Goal: Find specific page/section

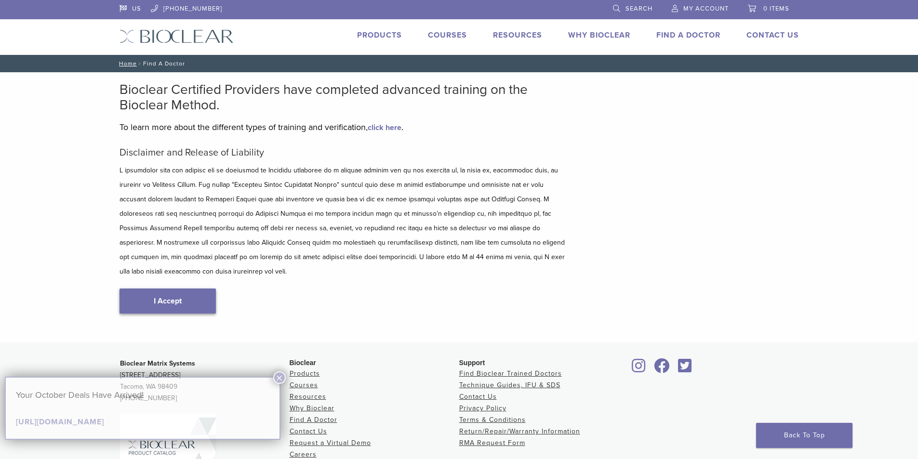
click at [193, 289] on link "I Accept" at bounding box center [168, 301] width 96 height 25
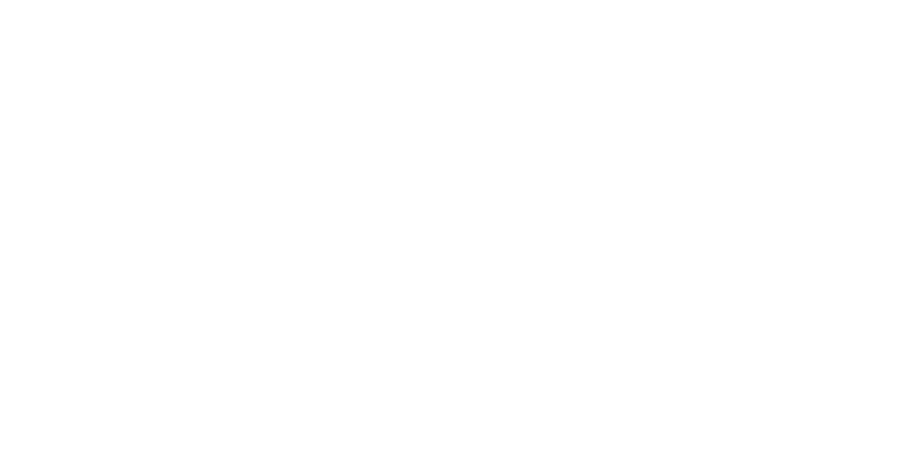
type input "*****"
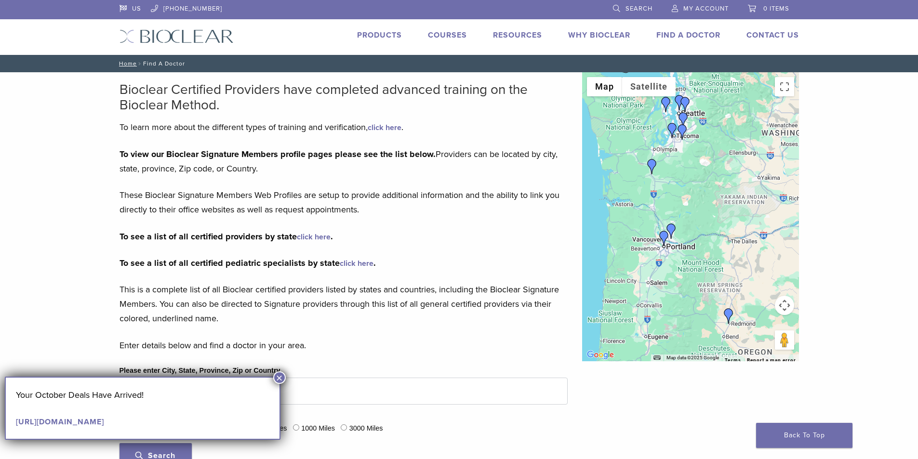
click at [670, 232] on img "Benjamin Wang" at bounding box center [664, 238] width 15 height 15
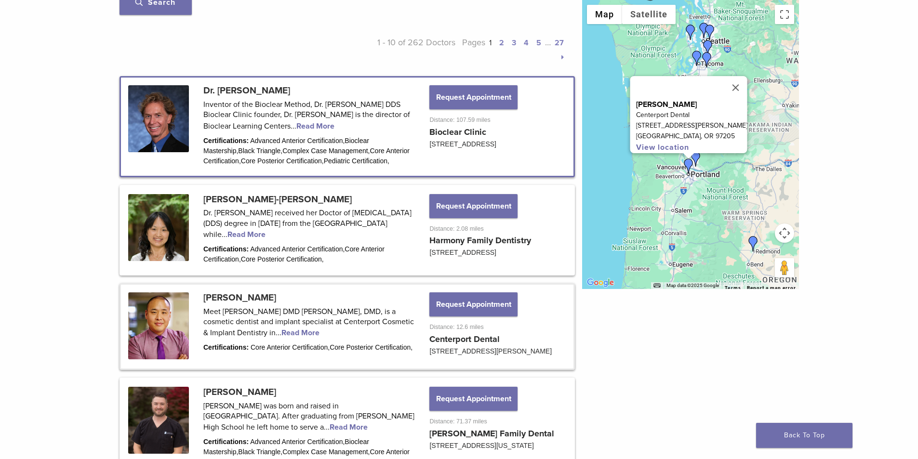
scroll to position [502, 0]
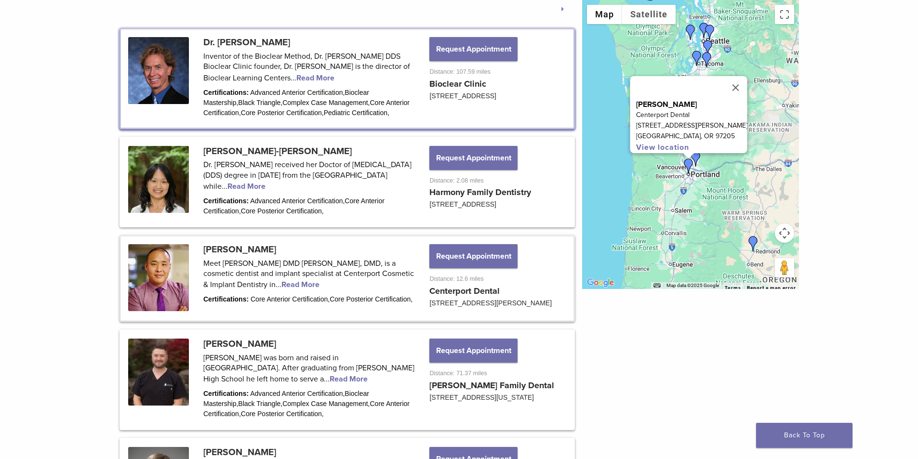
click at [696, 159] on img "Benjamin Wang" at bounding box center [688, 166] width 15 height 15
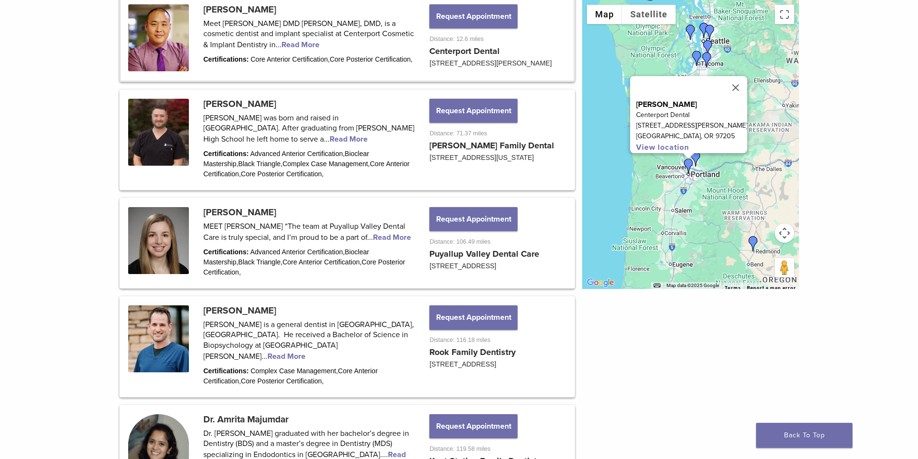
scroll to position [743, 0]
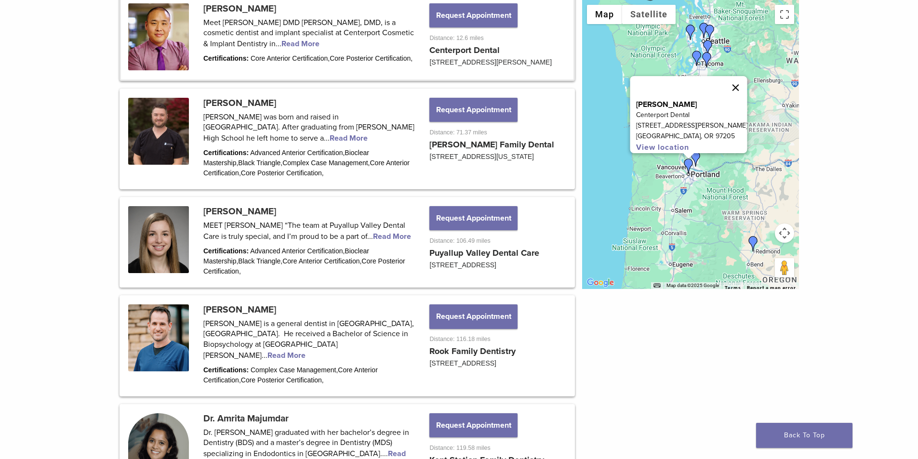
click at [747, 82] on button "Close" at bounding box center [735, 87] width 23 height 23
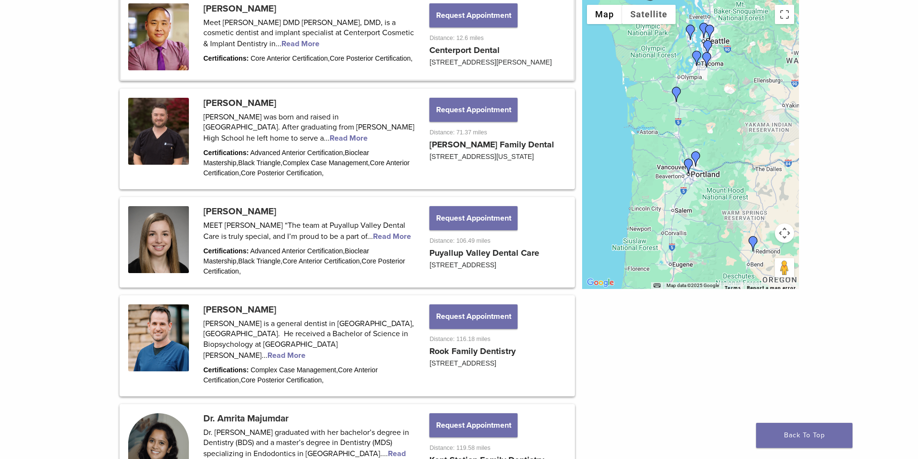
click at [698, 157] on img "Dr. Julie Chung-Ah Jang" at bounding box center [696, 158] width 15 height 15
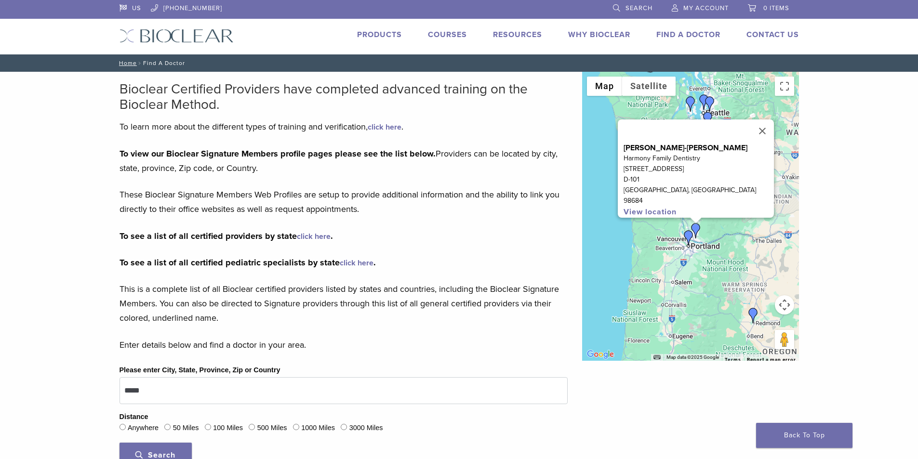
scroll to position [0, 0]
